Goal: Find specific page/section

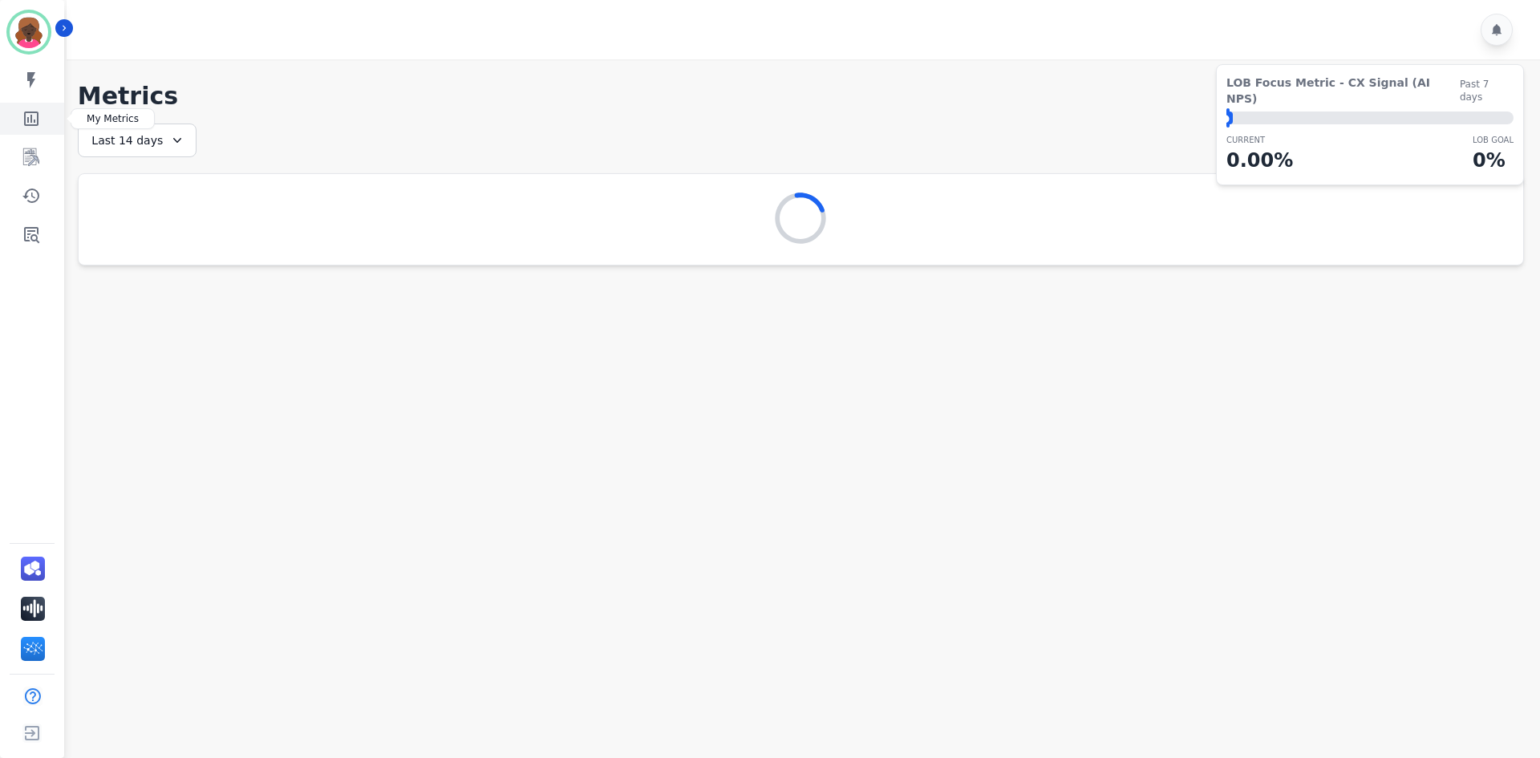
click at [32, 119] on icon "Sidebar" at bounding box center [31, 118] width 14 height 14
click at [32, 153] on icon "Sidebar" at bounding box center [31, 157] width 19 height 19
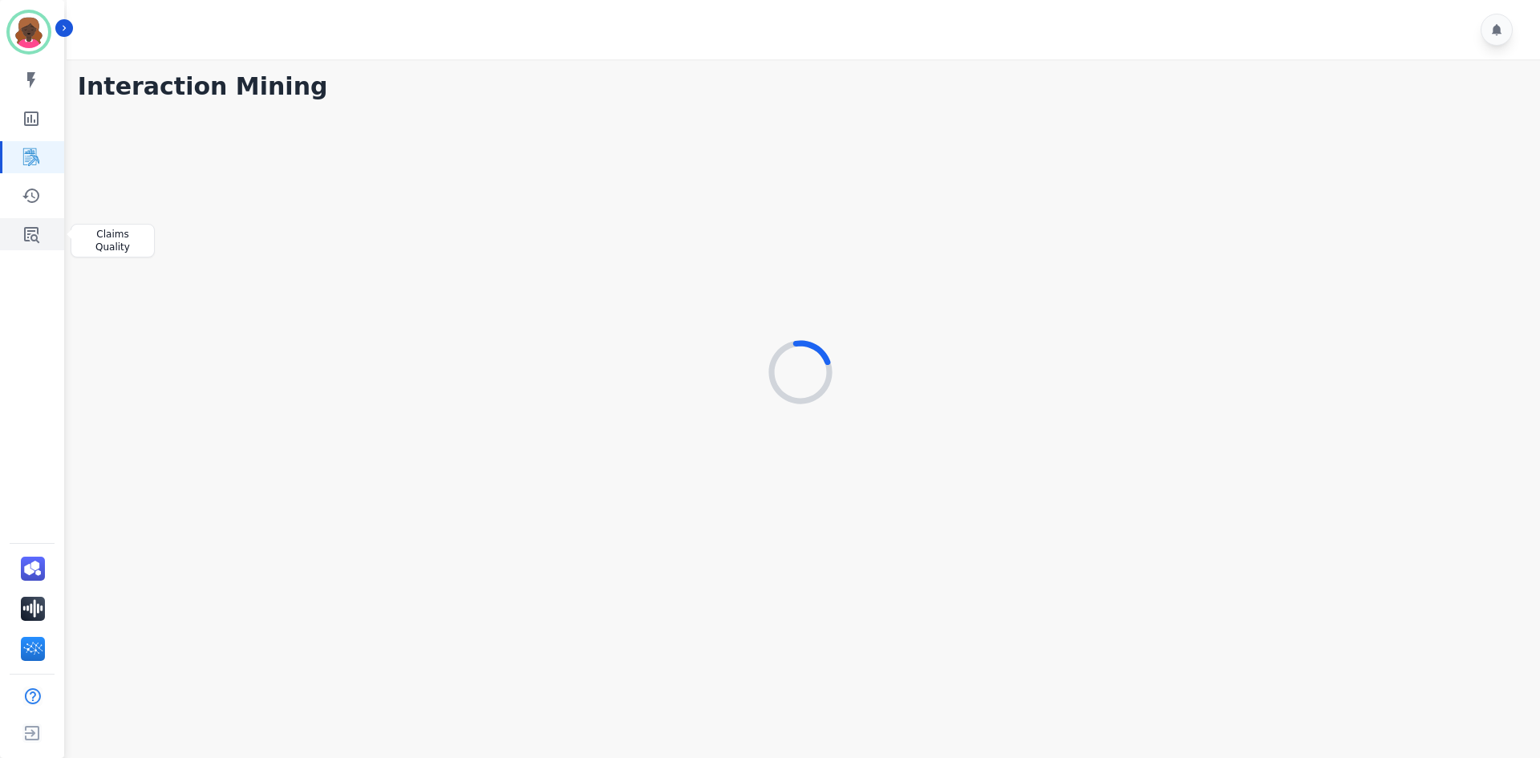
click at [32, 232] on icon "Sidebar" at bounding box center [31, 235] width 15 height 16
